Goal: Task Accomplishment & Management: Manage account settings

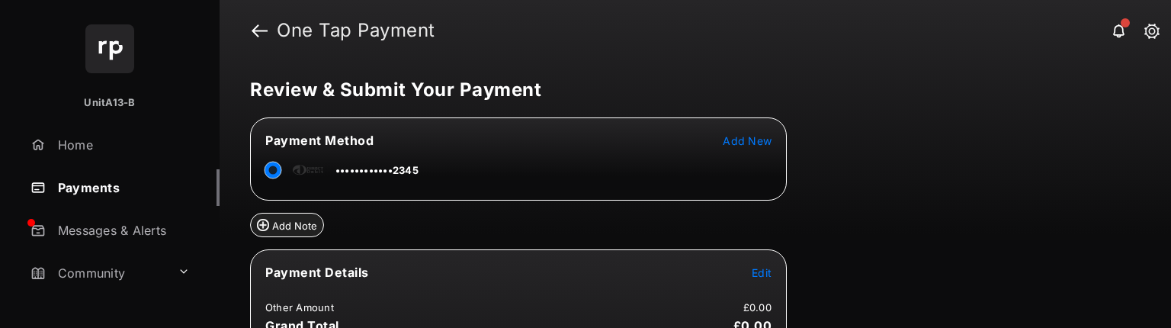
click at [114, 193] on link "Payments" at bounding box center [121, 187] width 195 height 37
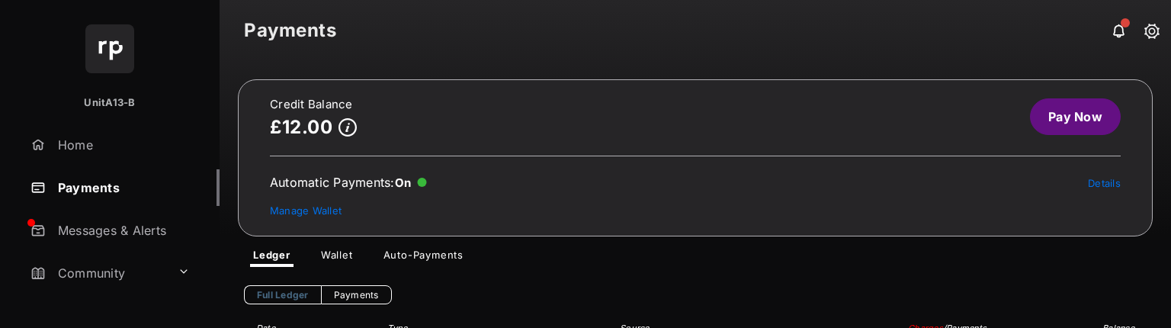
click at [345, 253] on link "Wallet" at bounding box center [337, 258] width 56 height 18
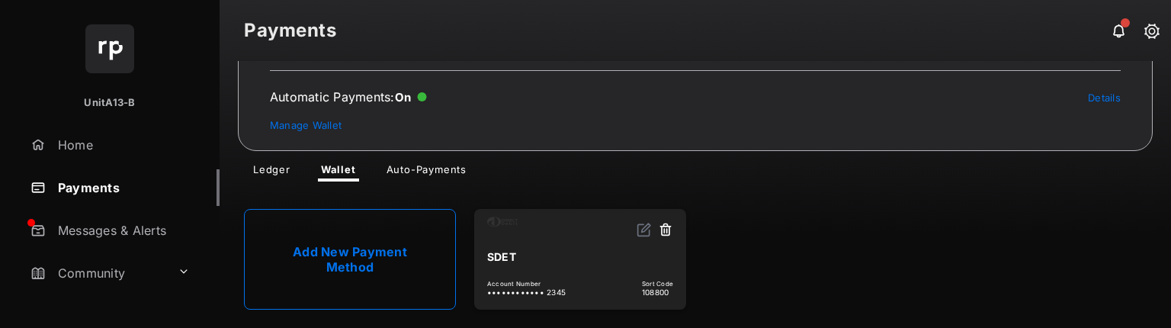
scroll to position [92, 0]
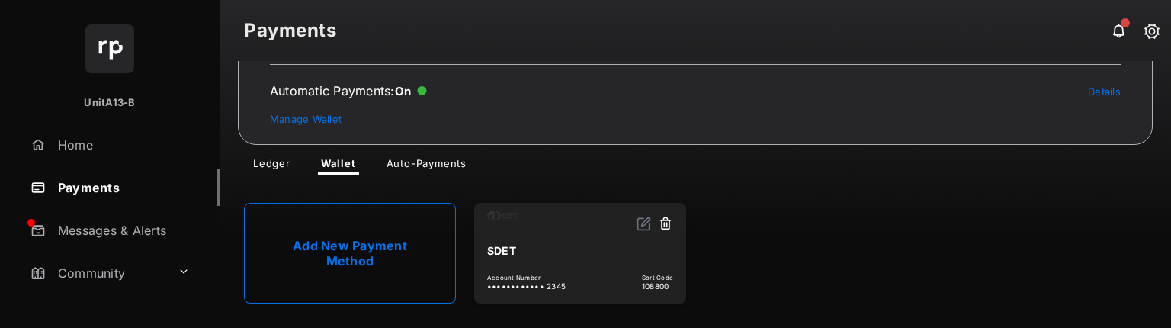
click at [658, 222] on button at bounding box center [665, 225] width 15 height 18
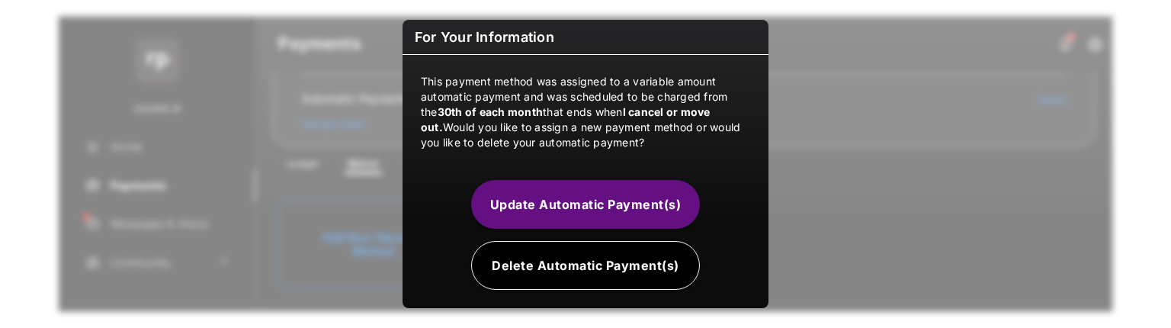
click at [528, 271] on button "Delete Automatic Payment(s)" at bounding box center [585, 265] width 229 height 49
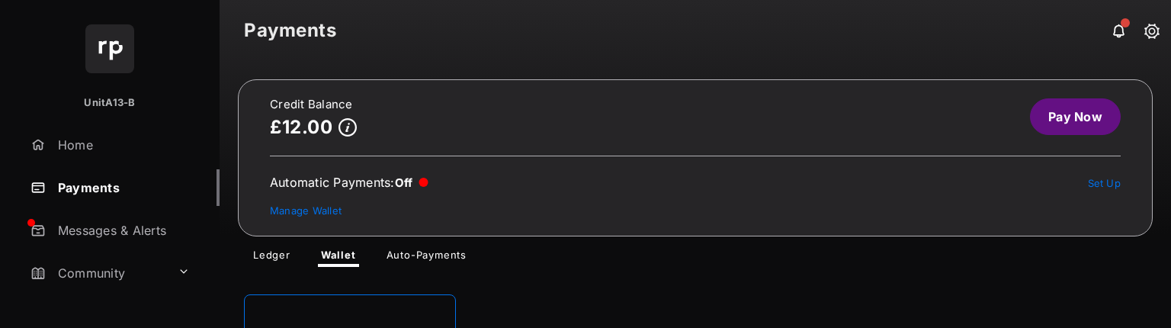
scroll to position [0, 0]
click at [1086, 120] on link "Pay Now" at bounding box center [1075, 116] width 91 height 37
